Goal: Task Accomplishment & Management: Manage account settings

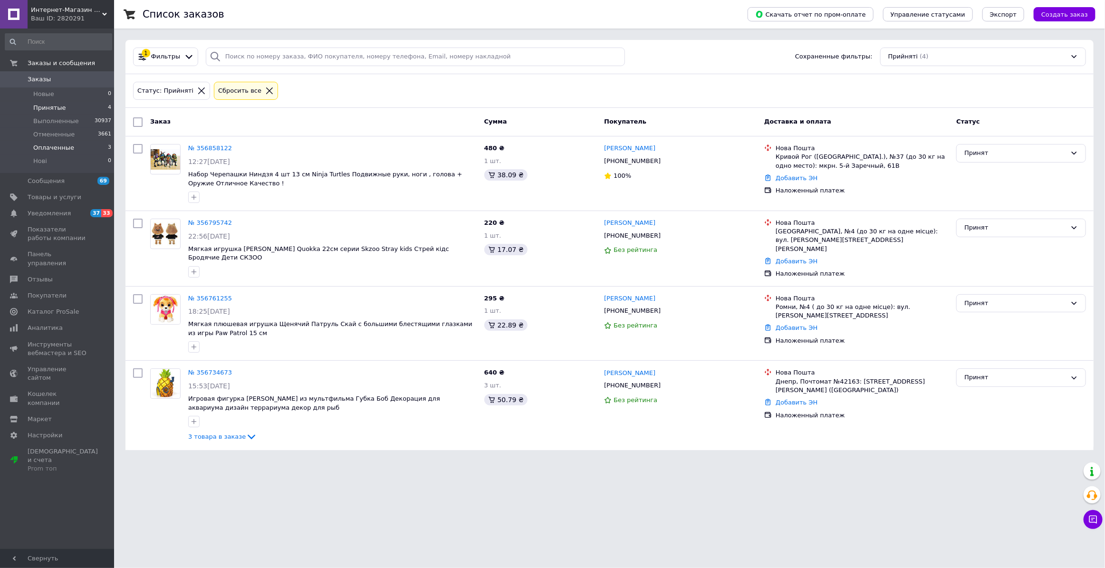
click at [87, 146] on li "Оплаченные 3" at bounding box center [58, 147] width 117 height 13
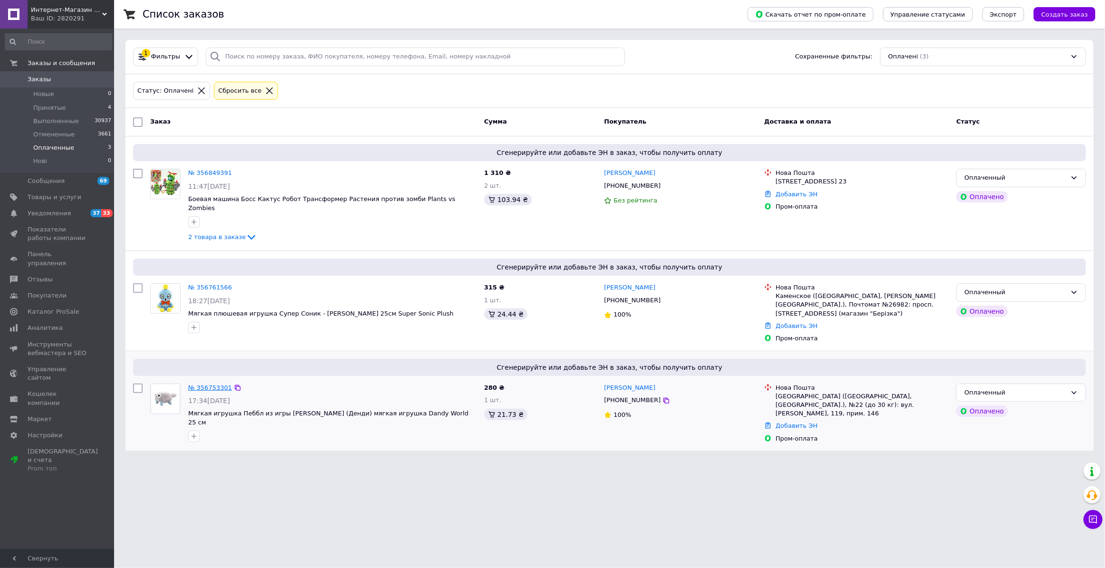
click at [190, 384] on link "№ 356753301" at bounding box center [210, 387] width 44 height 7
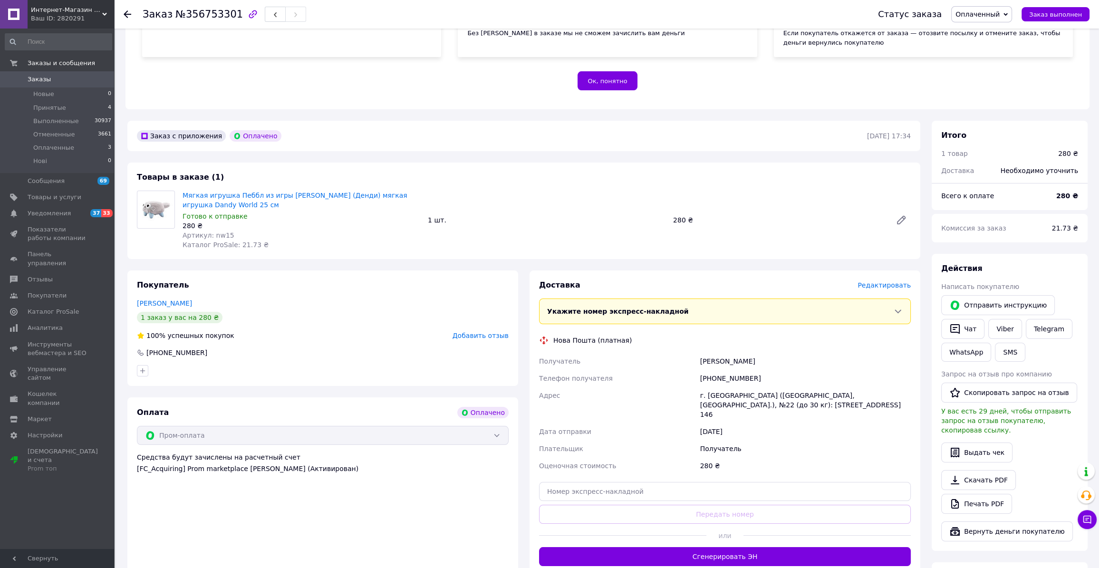
scroll to position [173, 0]
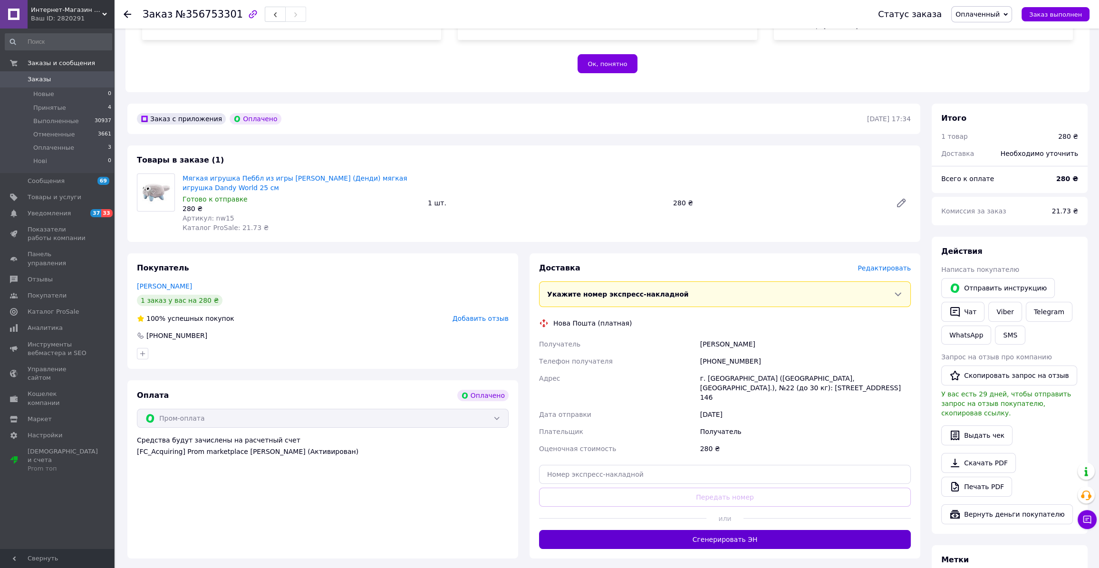
click at [752, 530] on button "Сгенерировать ЭН" at bounding box center [725, 539] width 372 height 19
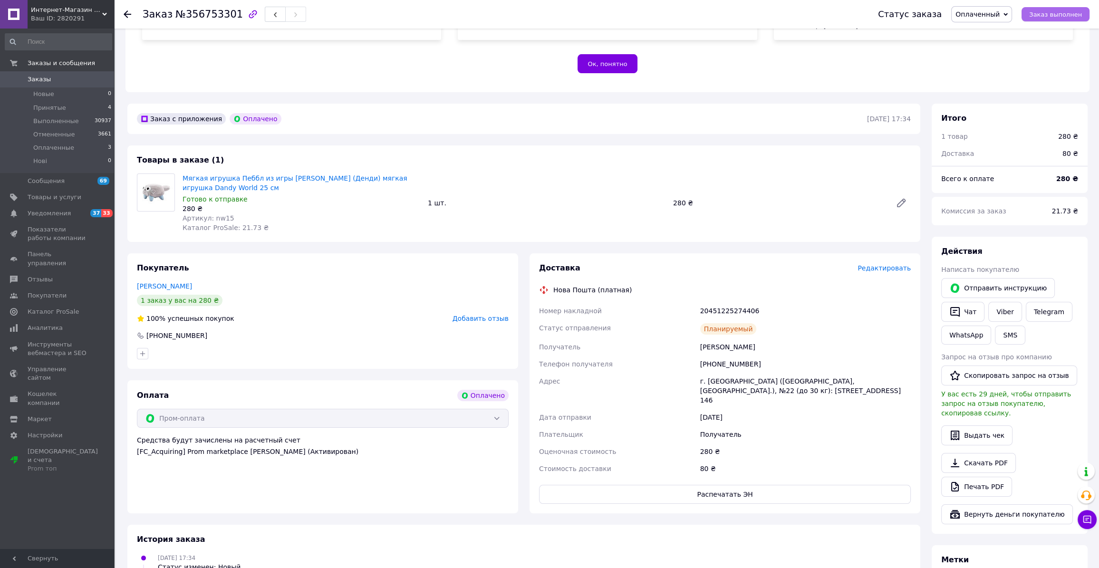
click at [1047, 18] on span "Заказ выполнен" at bounding box center [1055, 14] width 53 height 7
click at [75, 151] on li "Оплаченные 3" at bounding box center [58, 147] width 117 height 13
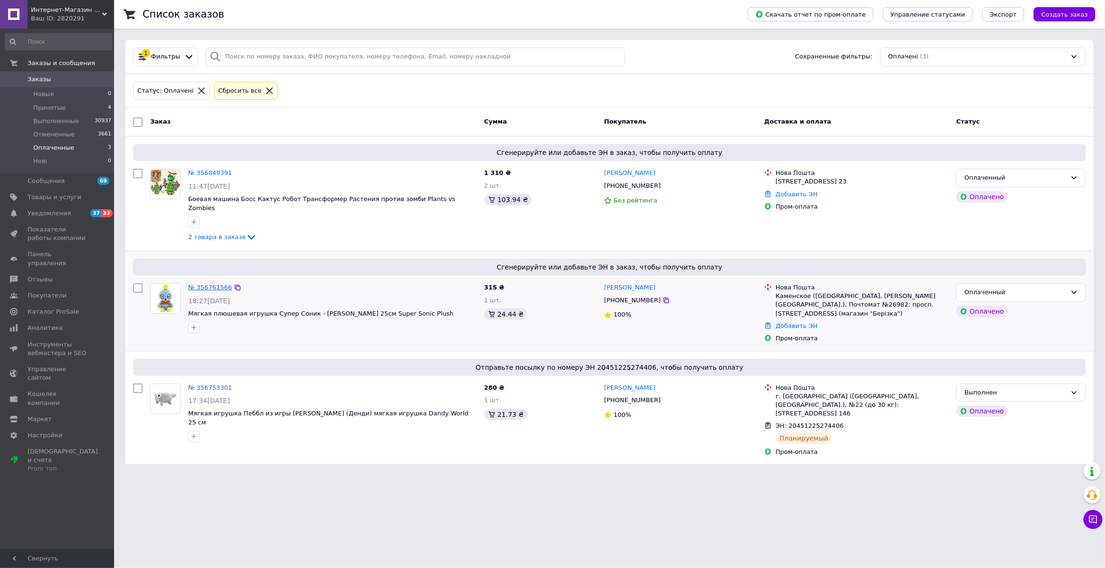
click at [211, 284] on link "№ 356761566" at bounding box center [210, 287] width 44 height 7
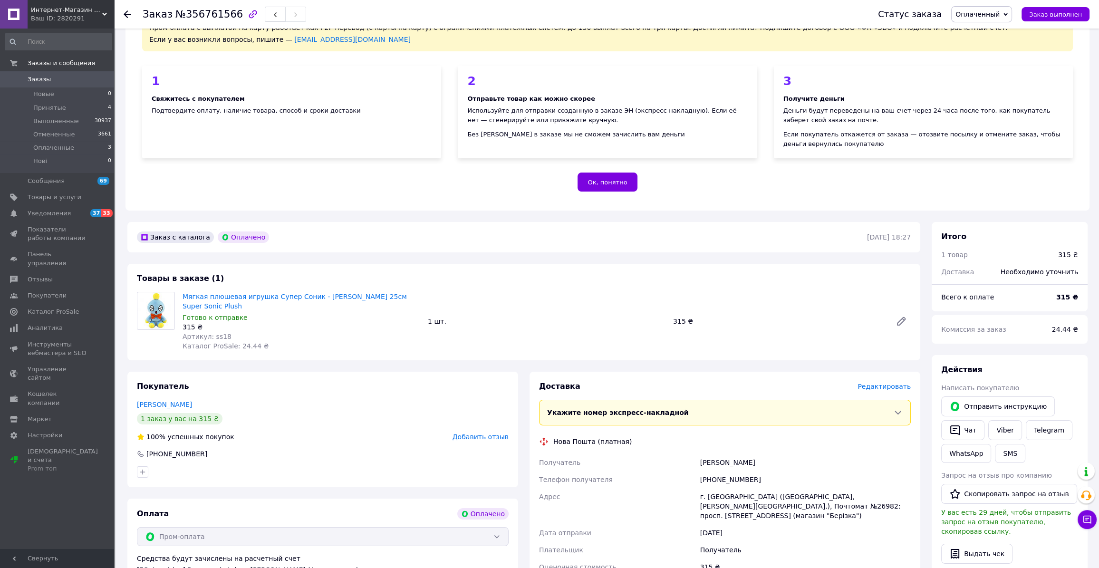
scroll to position [129, 0]
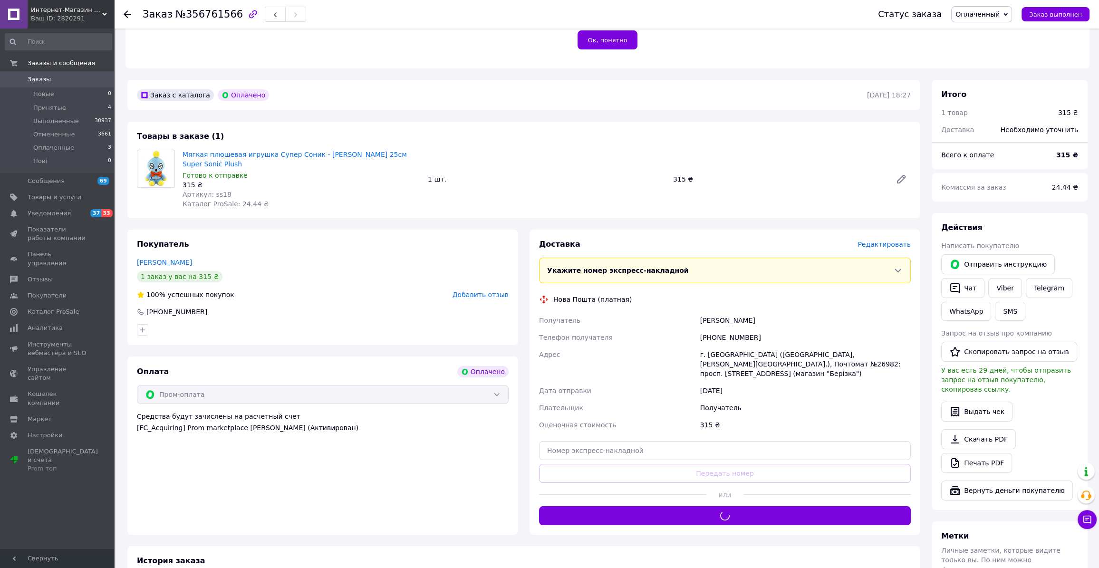
scroll to position [216, 0]
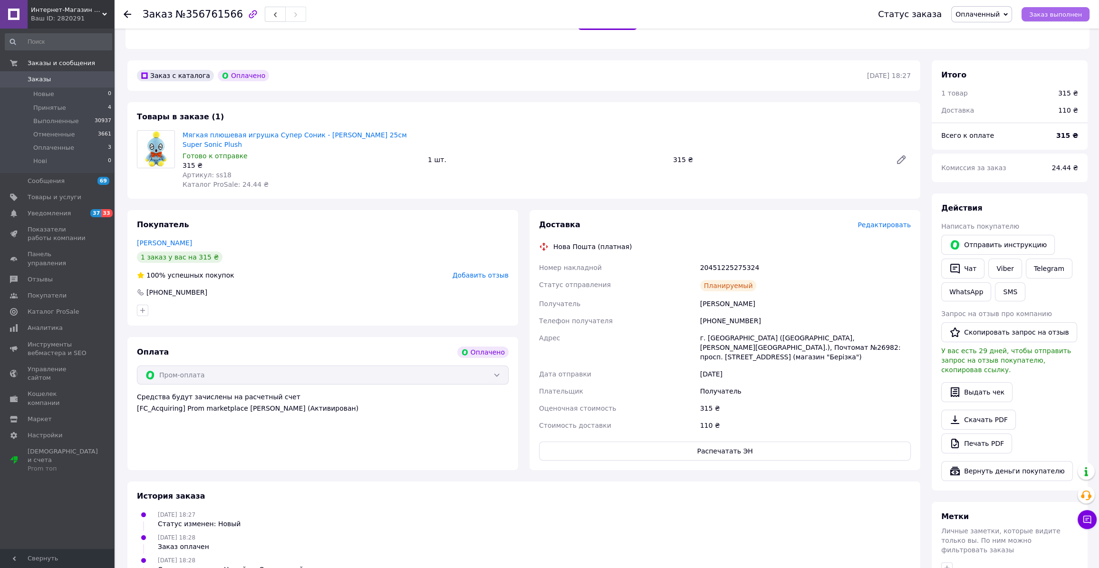
click at [1057, 9] on button "Заказ выполнен" at bounding box center [1056, 14] width 68 height 14
click at [91, 149] on li "Оплаченные 3" at bounding box center [58, 147] width 117 height 13
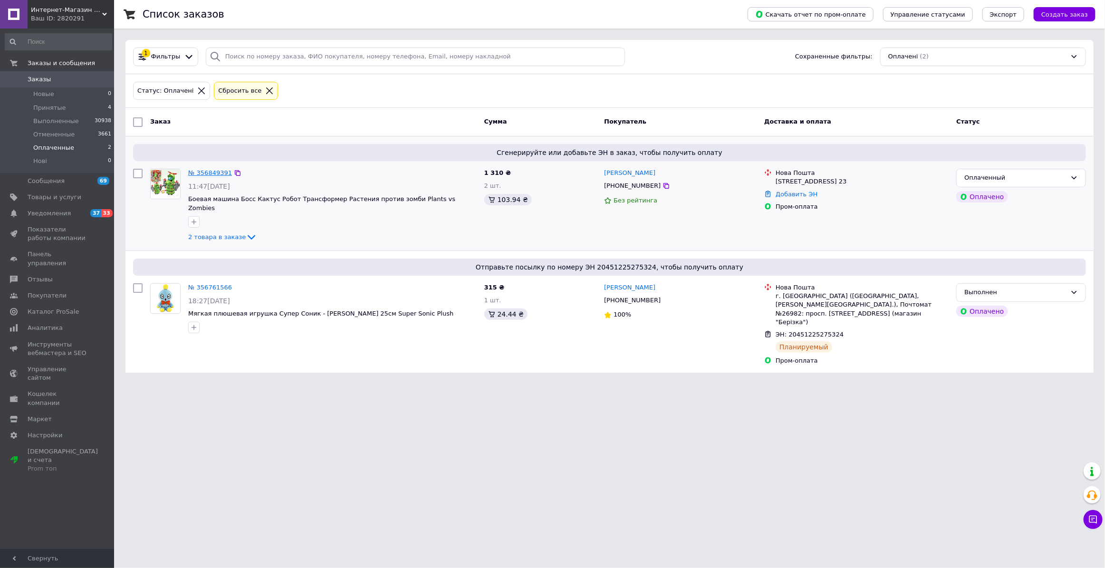
click at [209, 174] on link "№ 356849391" at bounding box center [210, 172] width 44 height 7
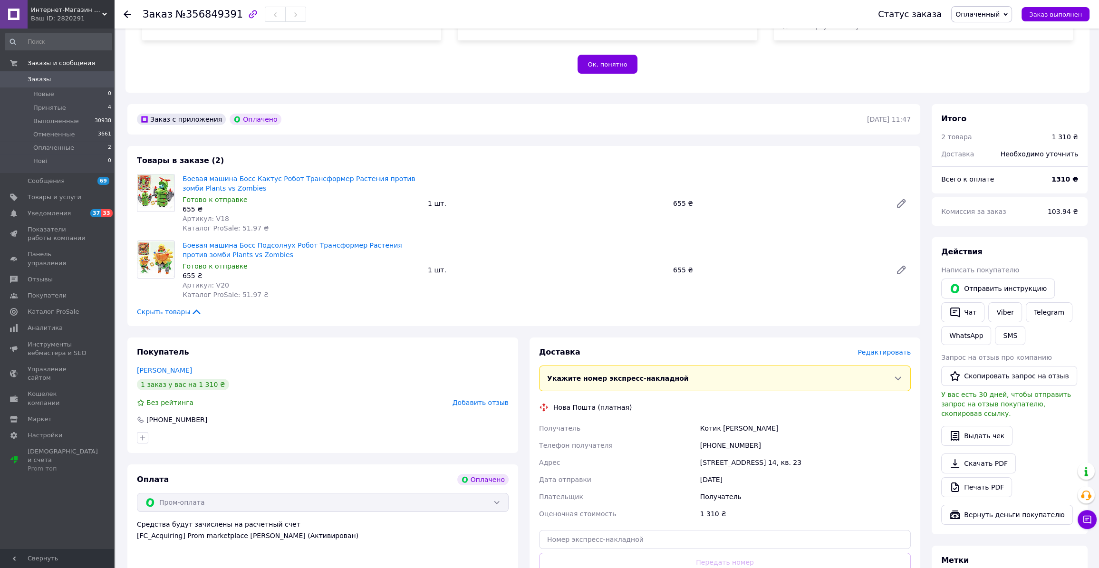
scroll to position [302, 0]
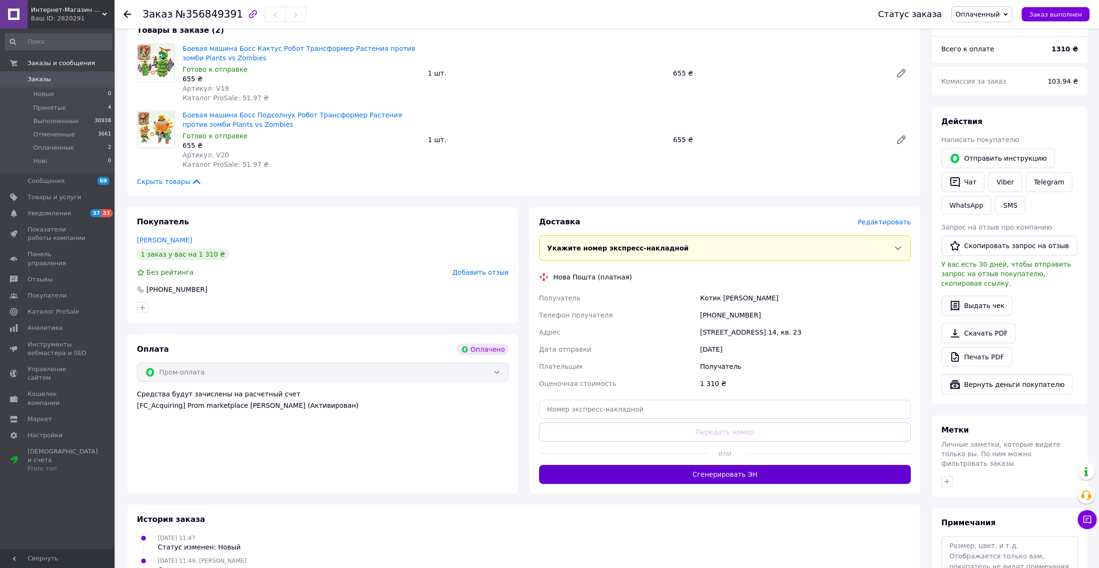
click at [691, 474] on button "Сгенерировать ЭН" at bounding box center [725, 474] width 372 height 19
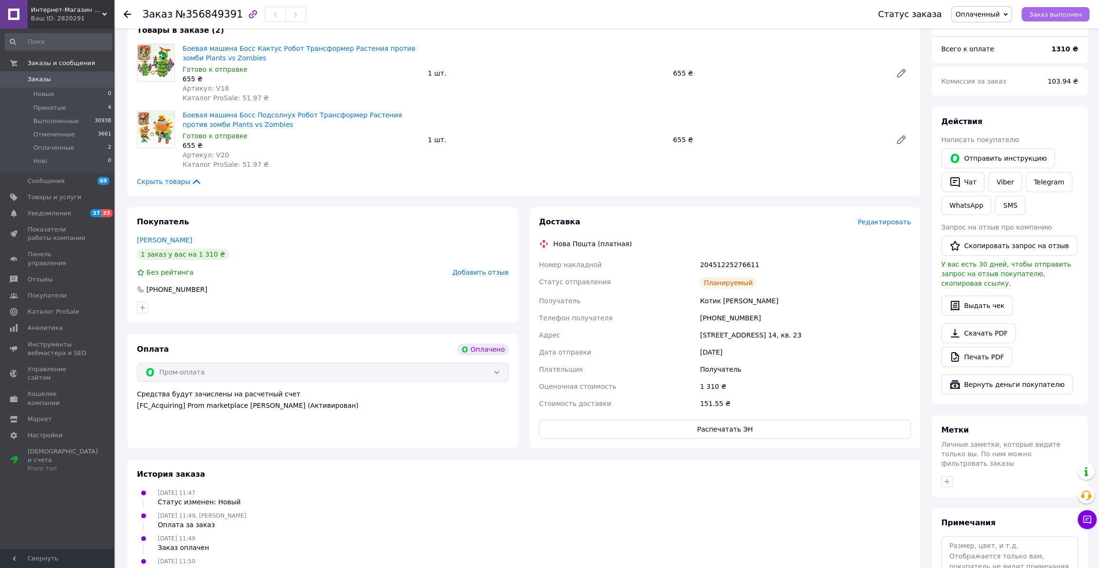
click at [1048, 12] on span "Заказ выполнен" at bounding box center [1055, 14] width 53 height 7
click at [78, 104] on li "Принятые 4" at bounding box center [58, 107] width 117 height 13
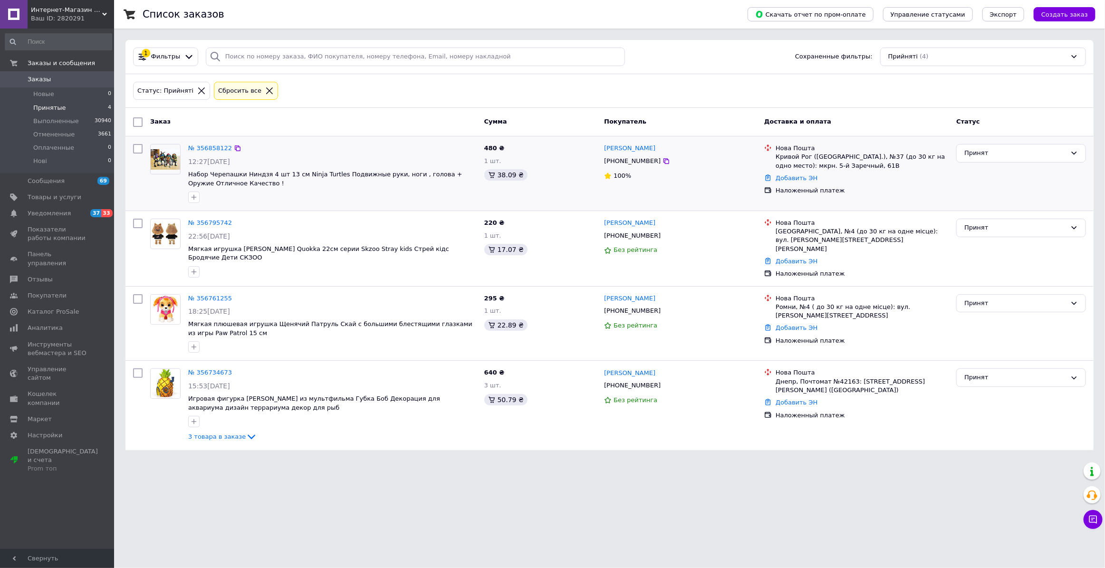
click at [199, 141] on div "№ 356858122 12:27[DATE] Набор Черепашки Ниндзя 4 шт 13 см Ninja Turtles Подвижн…" at bounding box center [332, 173] width 296 height 67
click at [202, 146] on link "№ 356858122" at bounding box center [210, 148] width 44 height 7
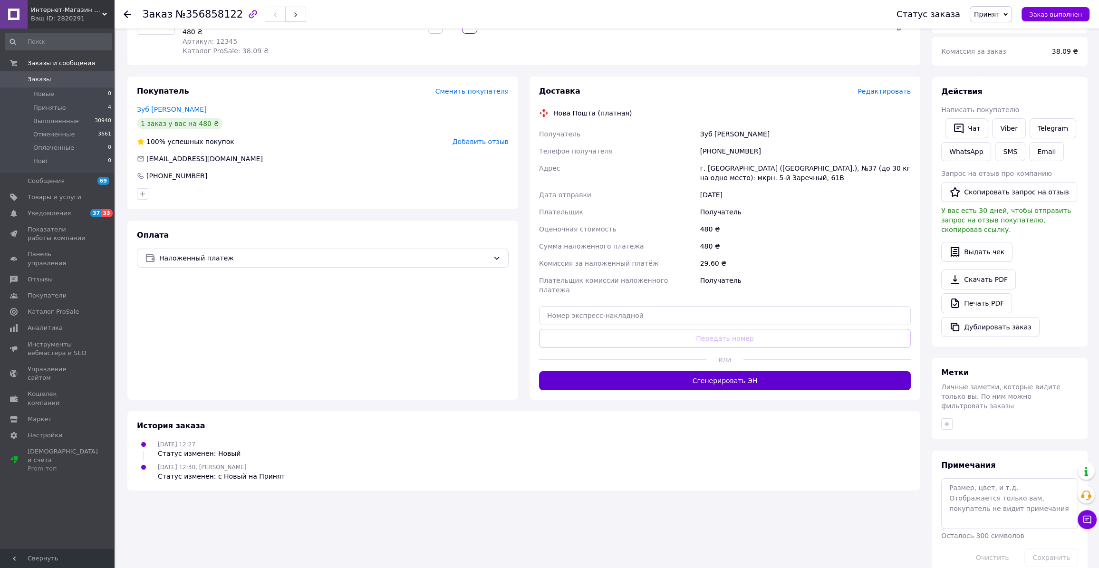
click at [732, 371] on button "Сгенерировать ЭН" at bounding box center [725, 380] width 372 height 19
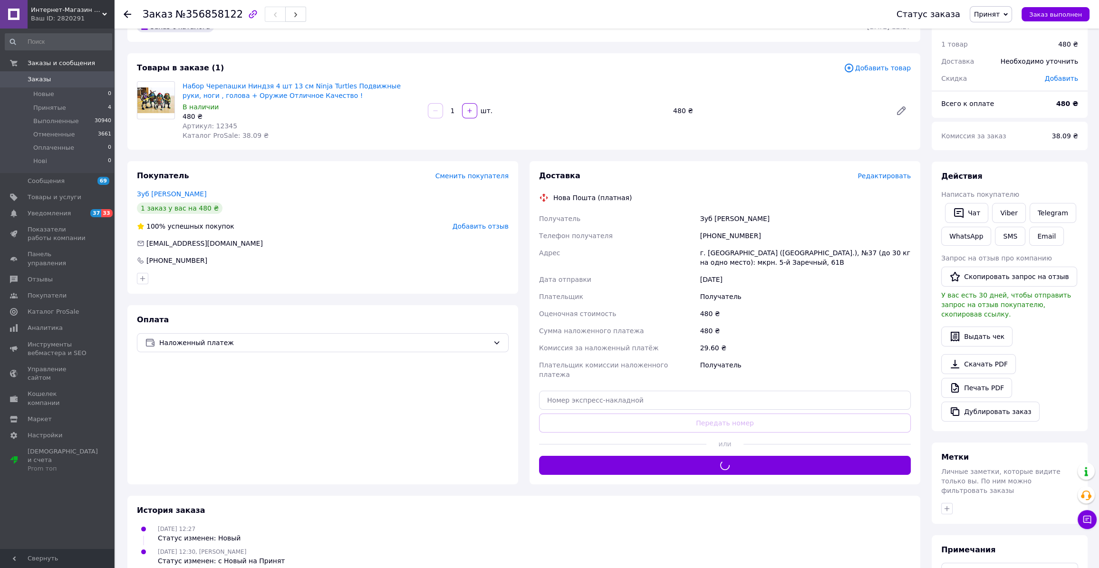
scroll to position [27, 0]
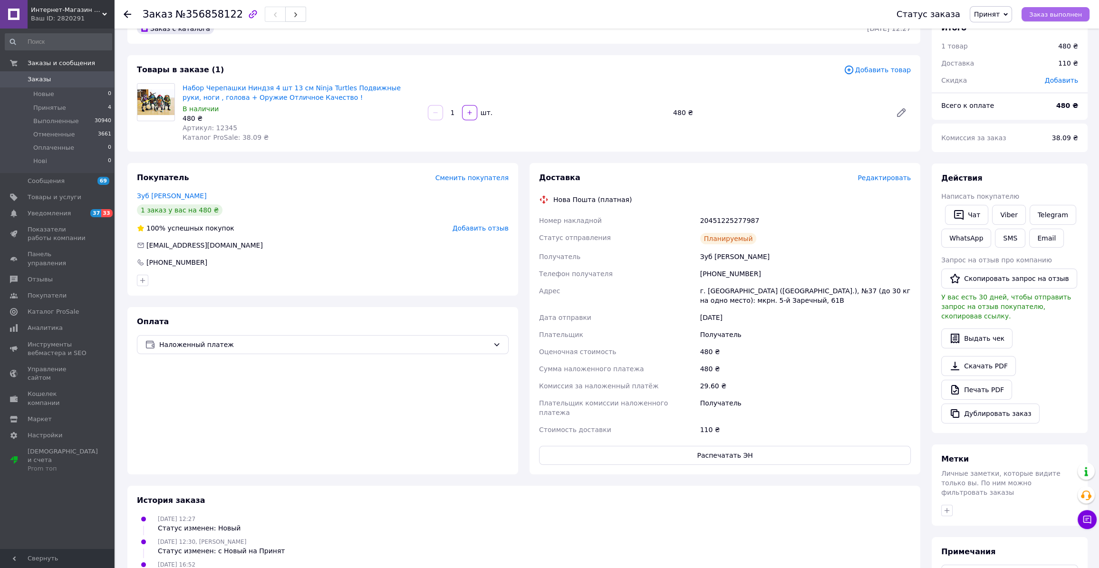
click at [1055, 16] on span "Заказ выполнен" at bounding box center [1055, 14] width 53 height 7
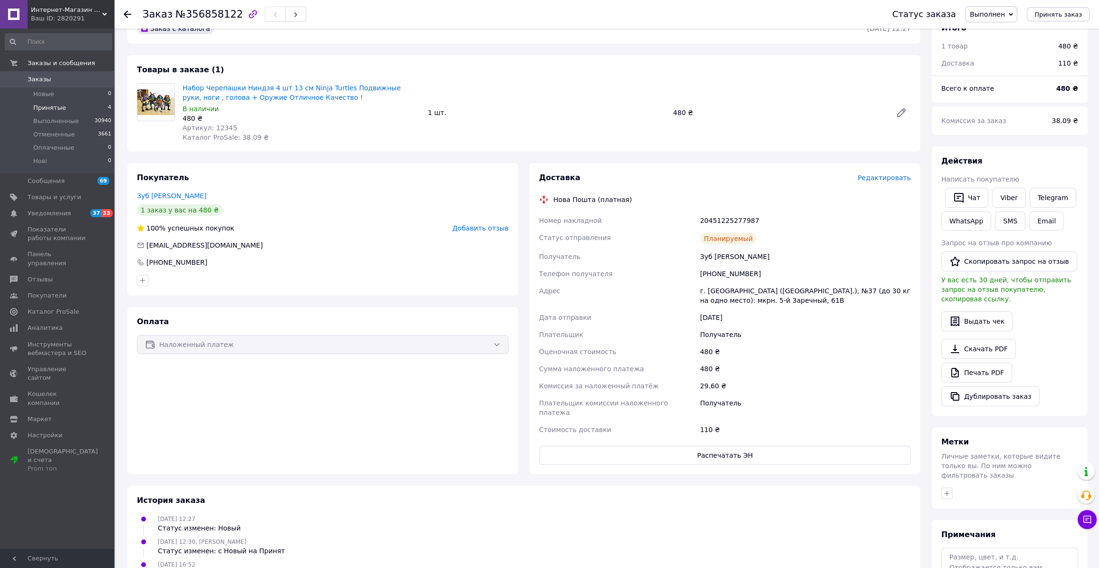
click at [70, 107] on li "Принятые 4" at bounding box center [58, 107] width 117 height 13
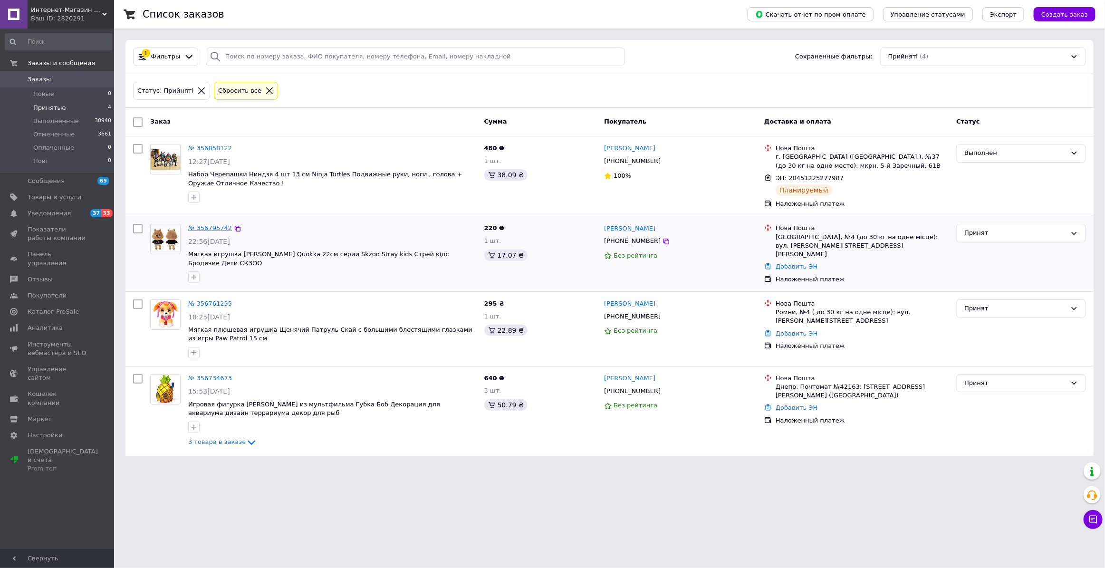
click at [207, 228] on link "№ 356795742" at bounding box center [210, 227] width 44 height 7
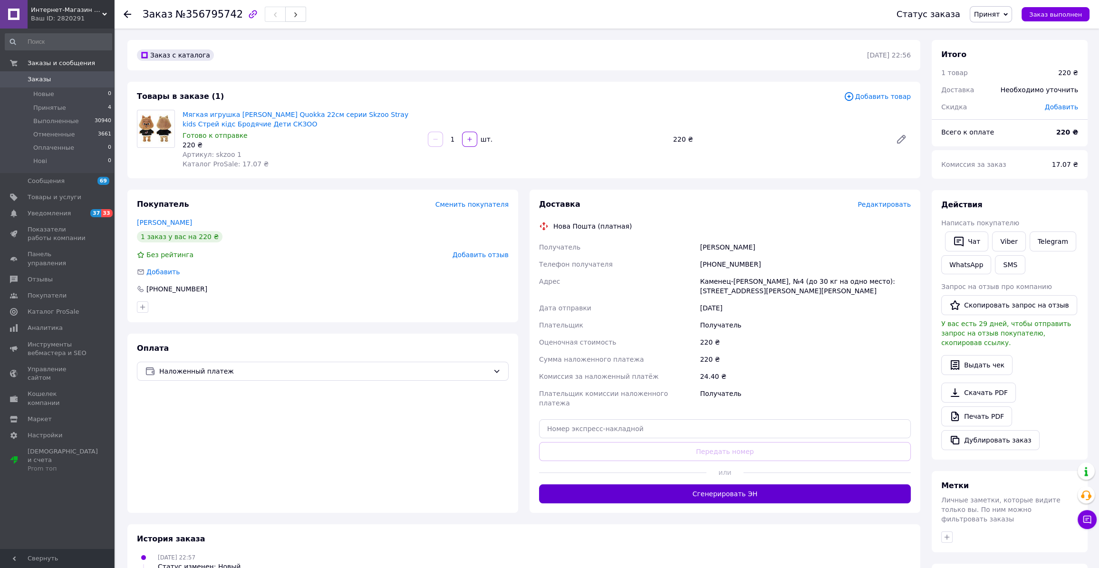
drag, startPoint x: 707, startPoint y: 472, endPoint x: 711, endPoint y: 478, distance: 7.3
click at [708, 473] on div "или" at bounding box center [725, 472] width 372 height 23
click at [713, 484] on button "Сгенерировать ЭН" at bounding box center [725, 493] width 372 height 19
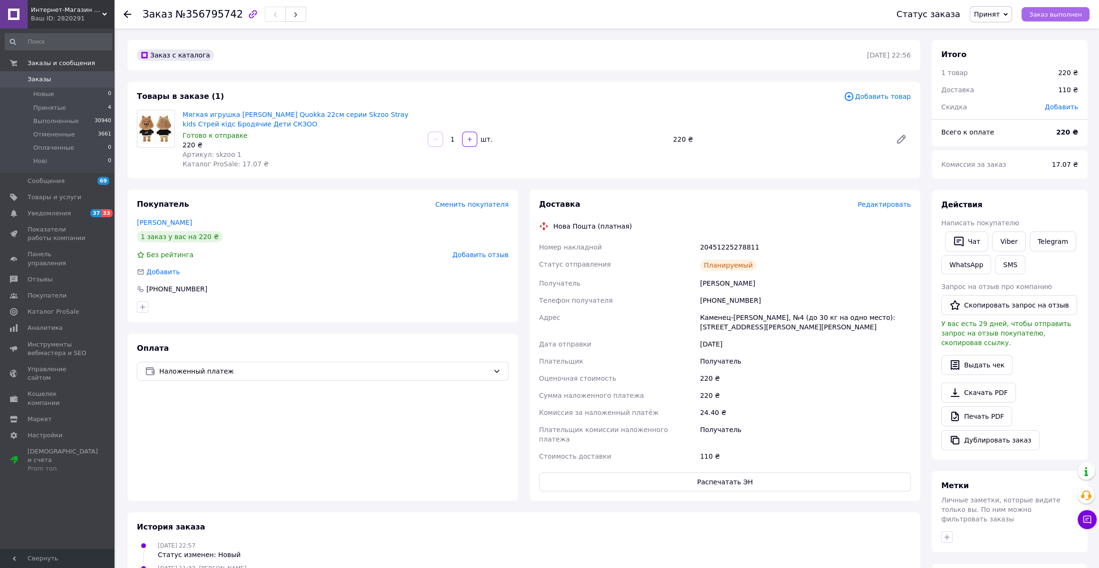
click at [1056, 8] on button "Заказ выполнен" at bounding box center [1056, 14] width 68 height 14
click at [1058, 11] on span "Заказ выполнен" at bounding box center [1055, 14] width 53 height 7
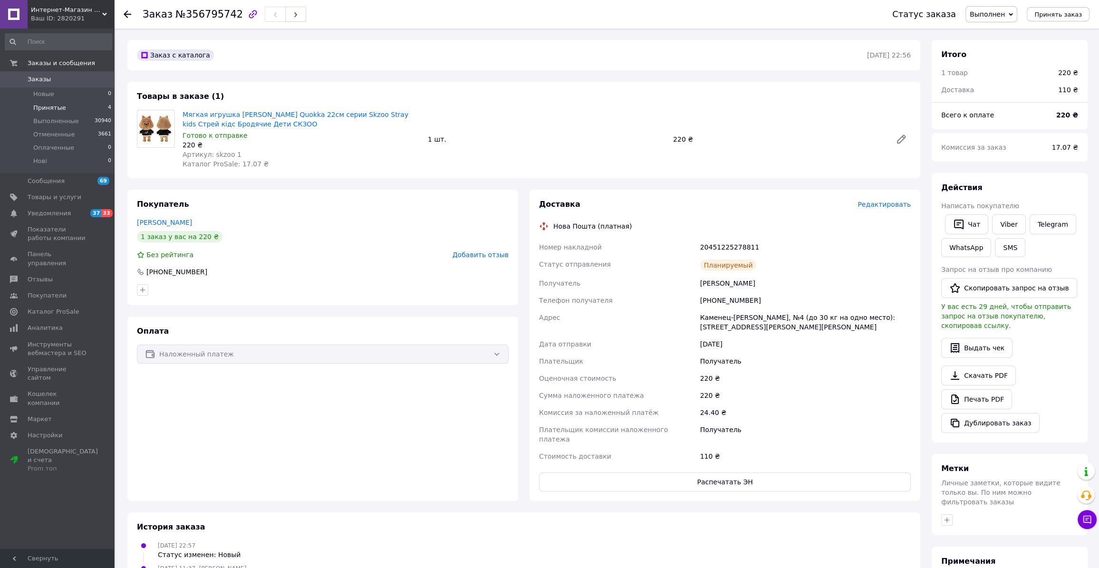
click at [76, 106] on li "Принятые 4" at bounding box center [58, 107] width 117 height 13
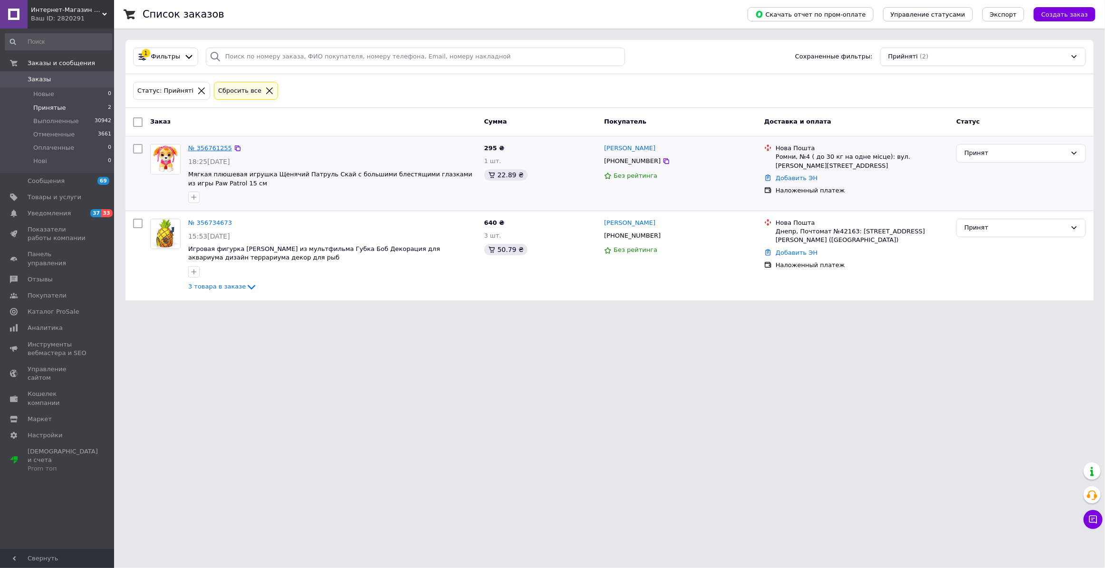
click at [214, 147] on link "№ 356761255" at bounding box center [210, 148] width 44 height 7
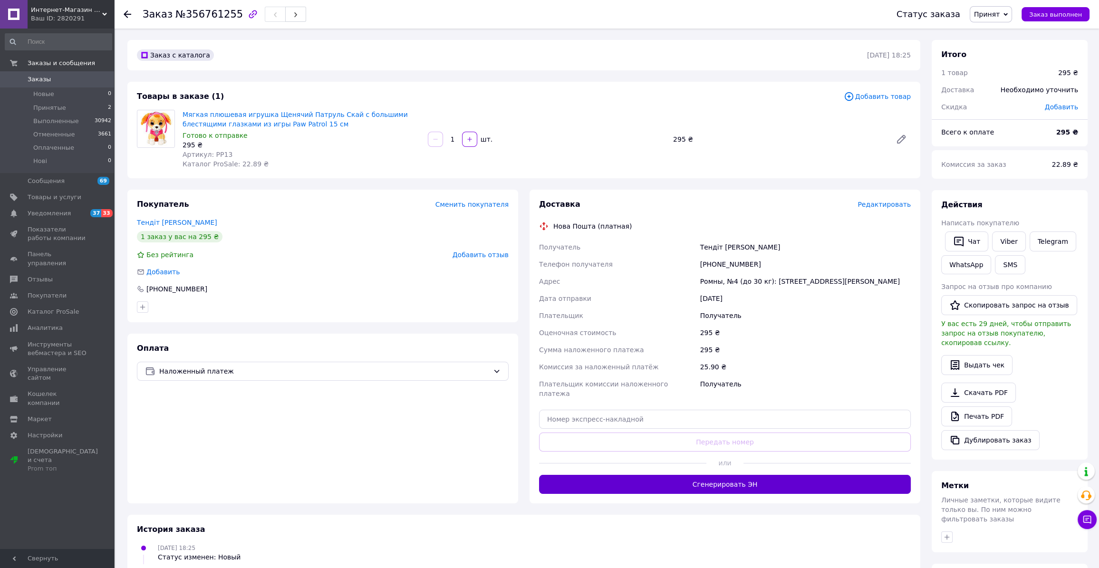
click at [695, 475] on button "Сгенерировать ЭН" at bounding box center [725, 484] width 372 height 19
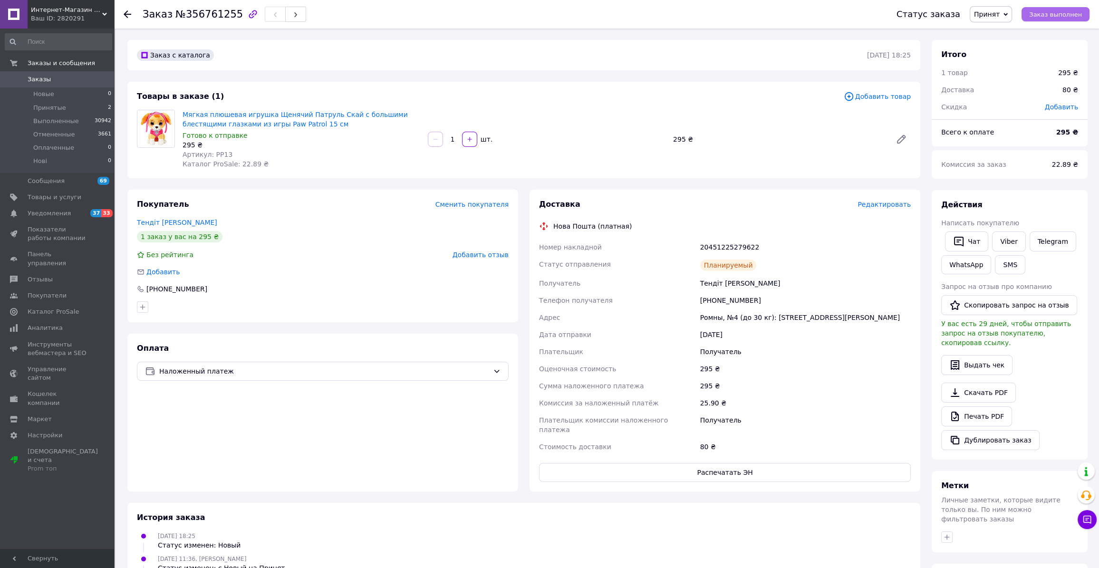
click at [1055, 14] on span "Заказ выполнен" at bounding box center [1055, 14] width 53 height 7
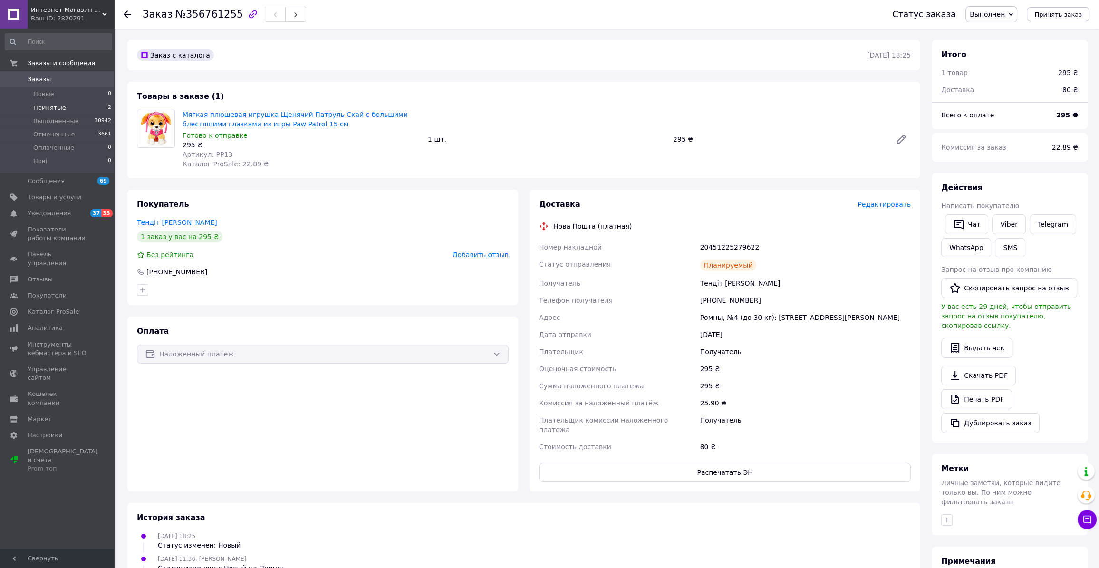
click at [90, 106] on li "Принятые 2" at bounding box center [58, 107] width 117 height 13
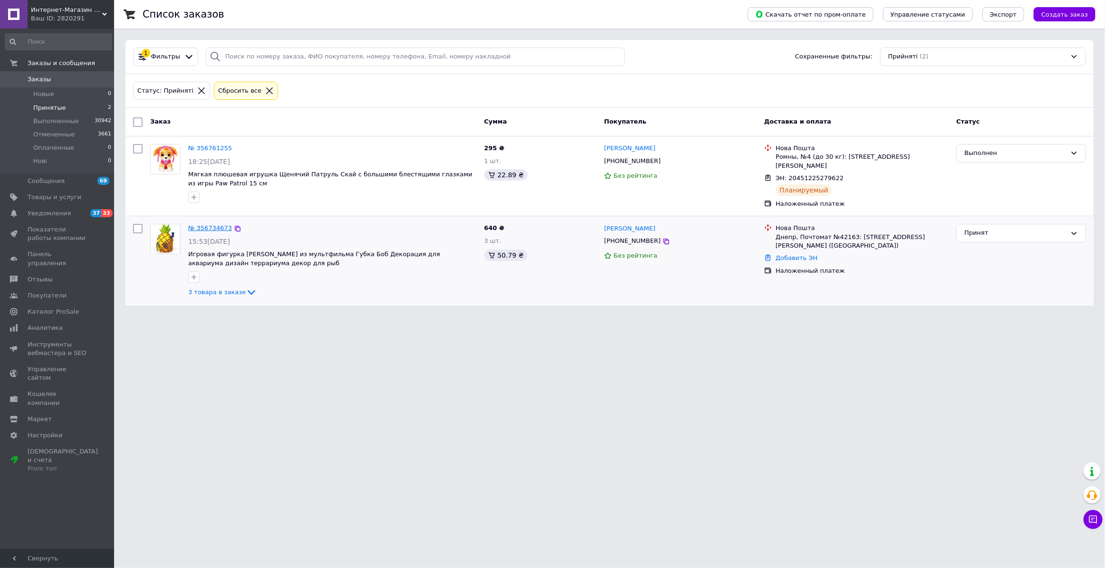
click at [204, 224] on link "№ 356734673" at bounding box center [210, 227] width 44 height 7
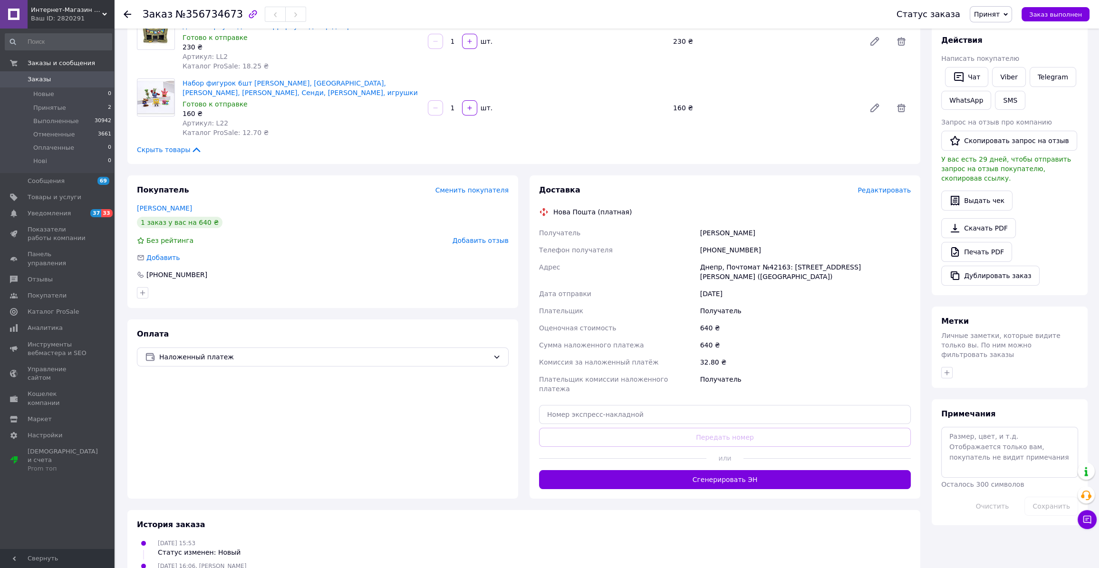
scroll to position [187, 0]
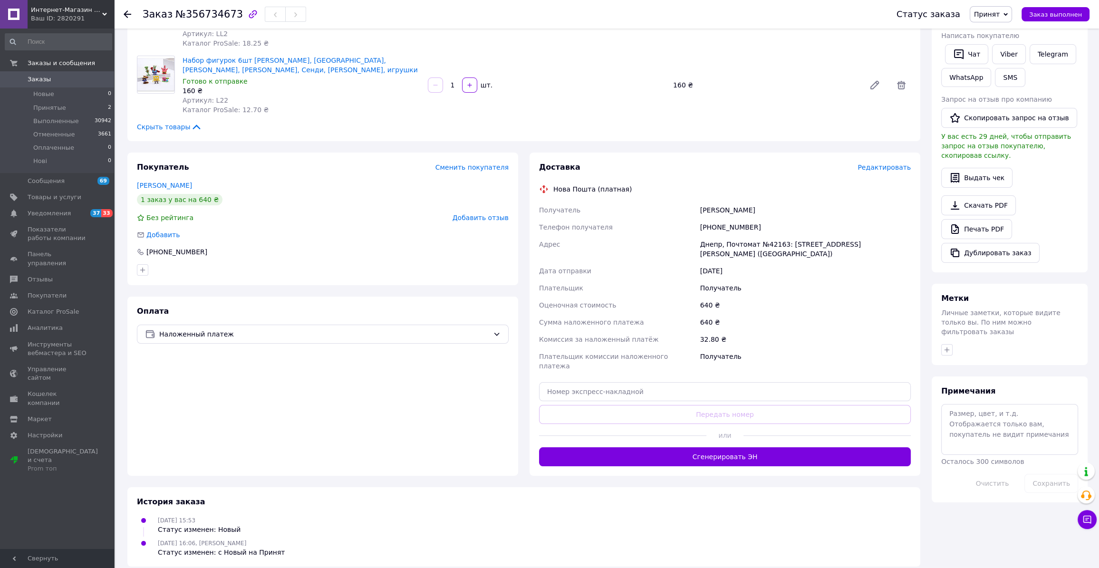
drag, startPoint x: 718, startPoint y: 447, endPoint x: 643, endPoint y: 444, distance: 75.2
click at [717, 447] on button "Сгенерировать ЭН" at bounding box center [725, 456] width 372 height 19
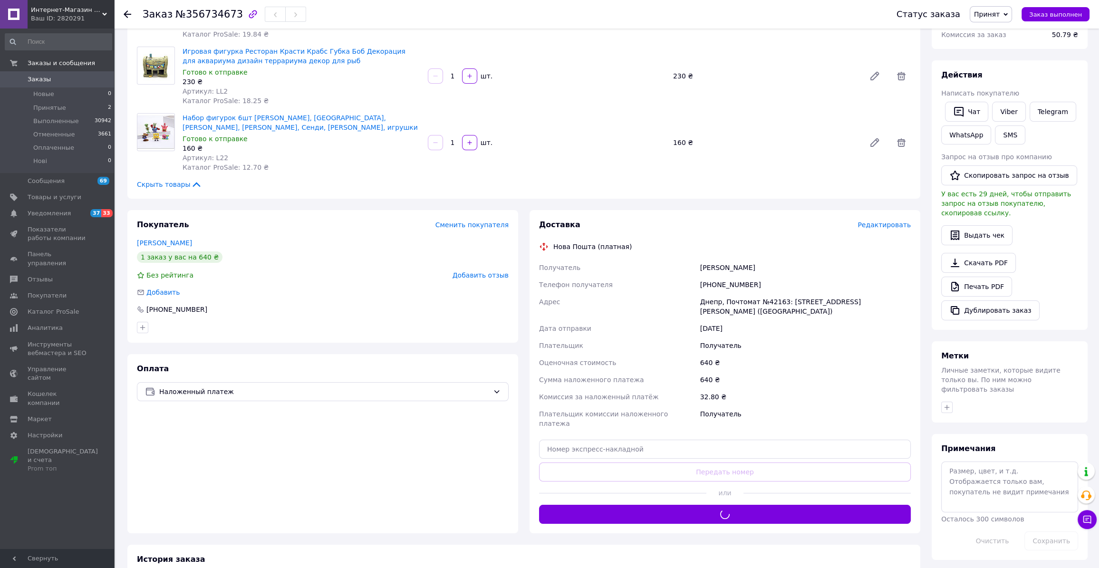
scroll to position [101, 0]
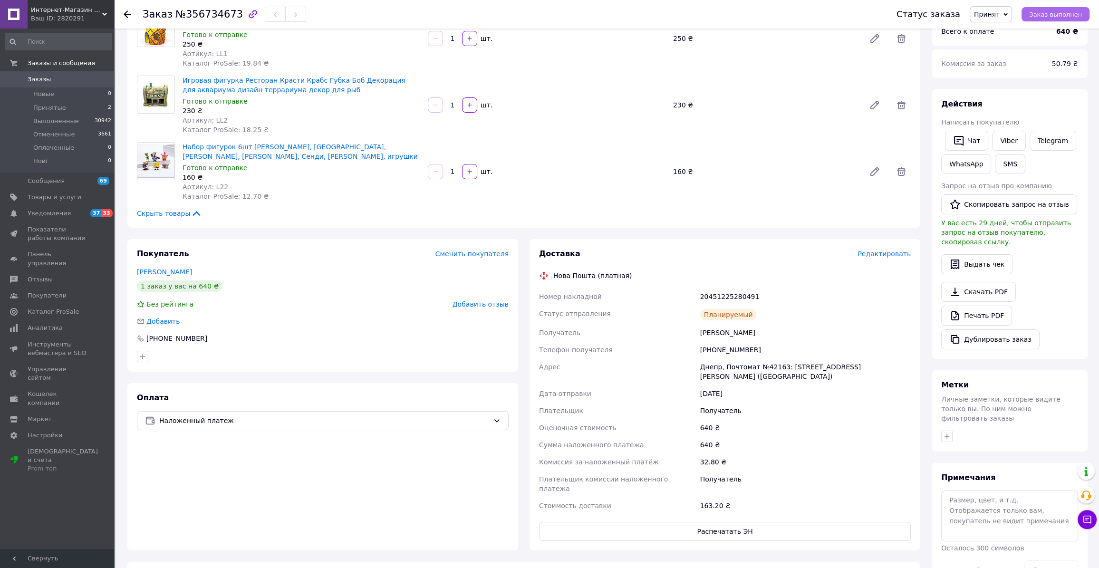
click at [1049, 18] on span "Заказ выполнен" at bounding box center [1055, 14] width 53 height 7
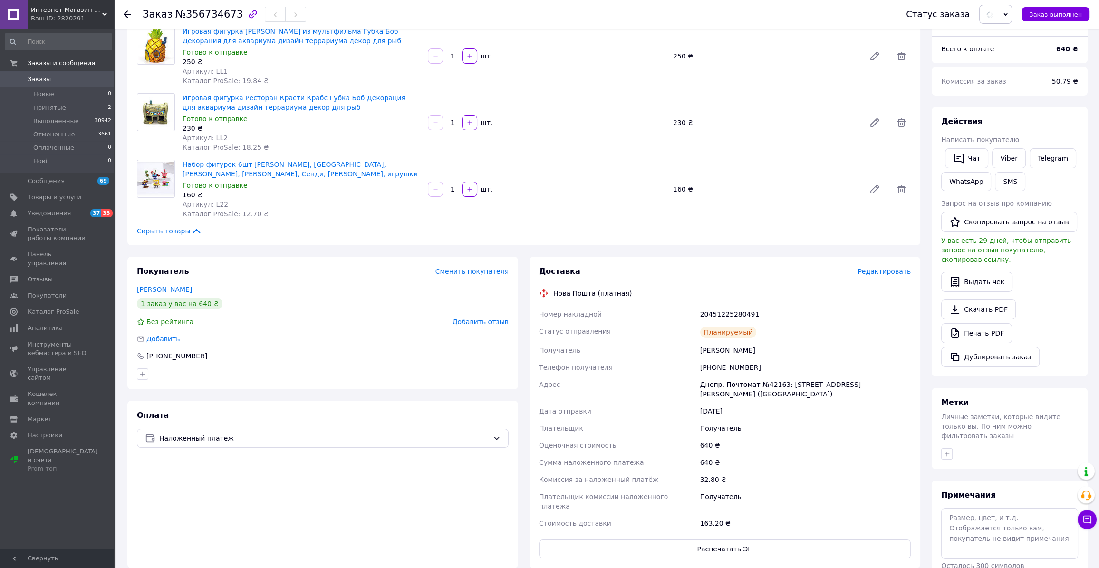
scroll to position [14, 0]
